Goal: Navigation & Orientation: Find specific page/section

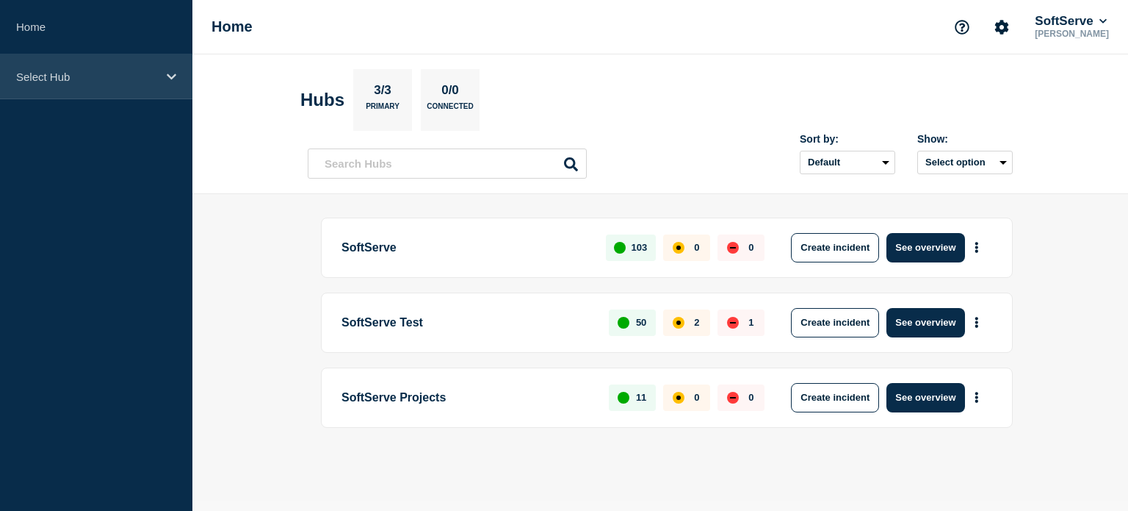
click at [141, 76] on p "Select Hub" at bounding box center [86, 77] width 141 height 12
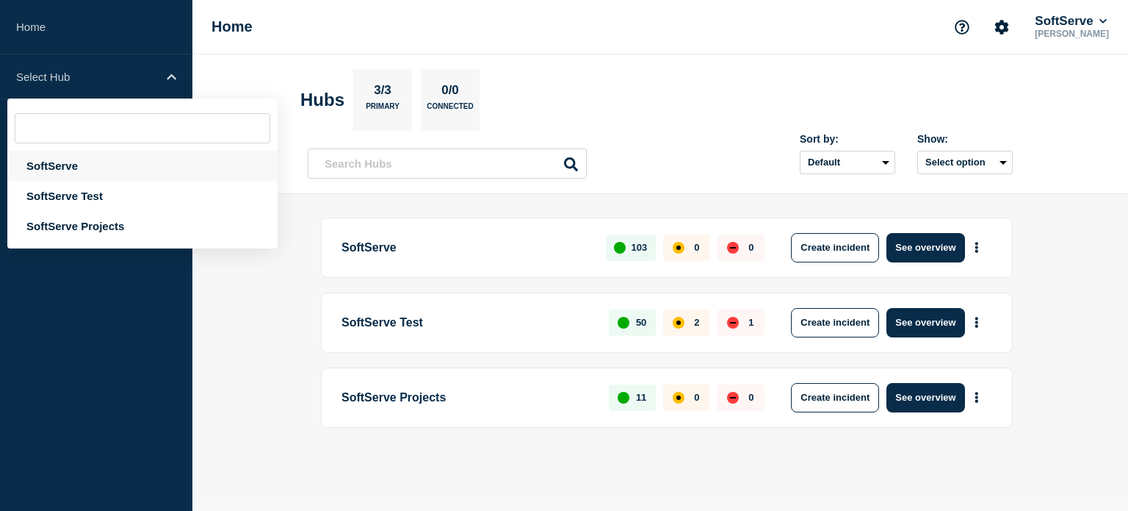
click at [95, 164] on div "SoftServe" at bounding box center [142, 166] width 270 height 30
